Goal: Task Accomplishment & Management: Use online tool/utility

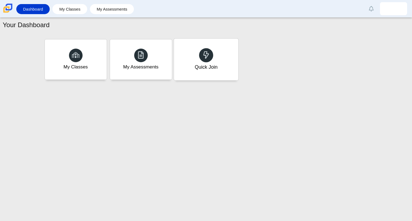
click at [196, 52] on div "Quick Join" at bounding box center [206, 60] width 64 height 42
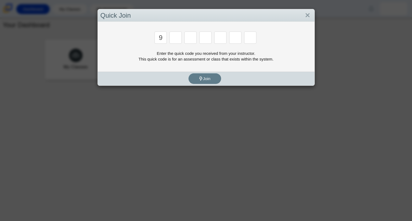
type input "9"
type input "o"
type input "p"
type input "y"
type input "8"
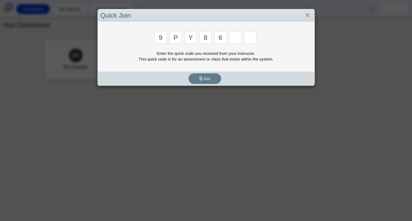
type input "6"
type input "c"
type input "9"
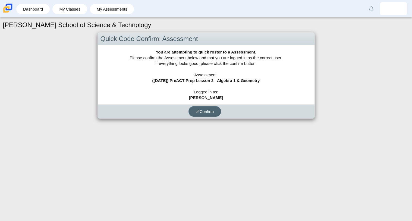
click at [208, 111] on span "Confirm" at bounding box center [205, 111] width 18 height 5
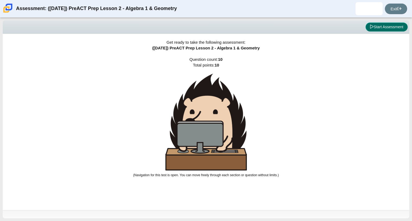
click at [370, 30] on button "Start Assessment" at bounding box center [387, 27] width 42 height 9
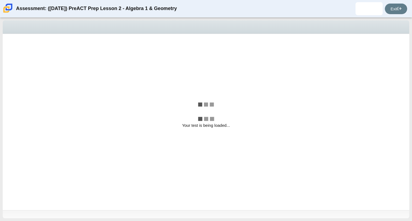
select select "bbf5d072-3e0b-44c4-9a12-6e7c9033f65b"
